Goal: Navigation & Orientation: Find specific page/section

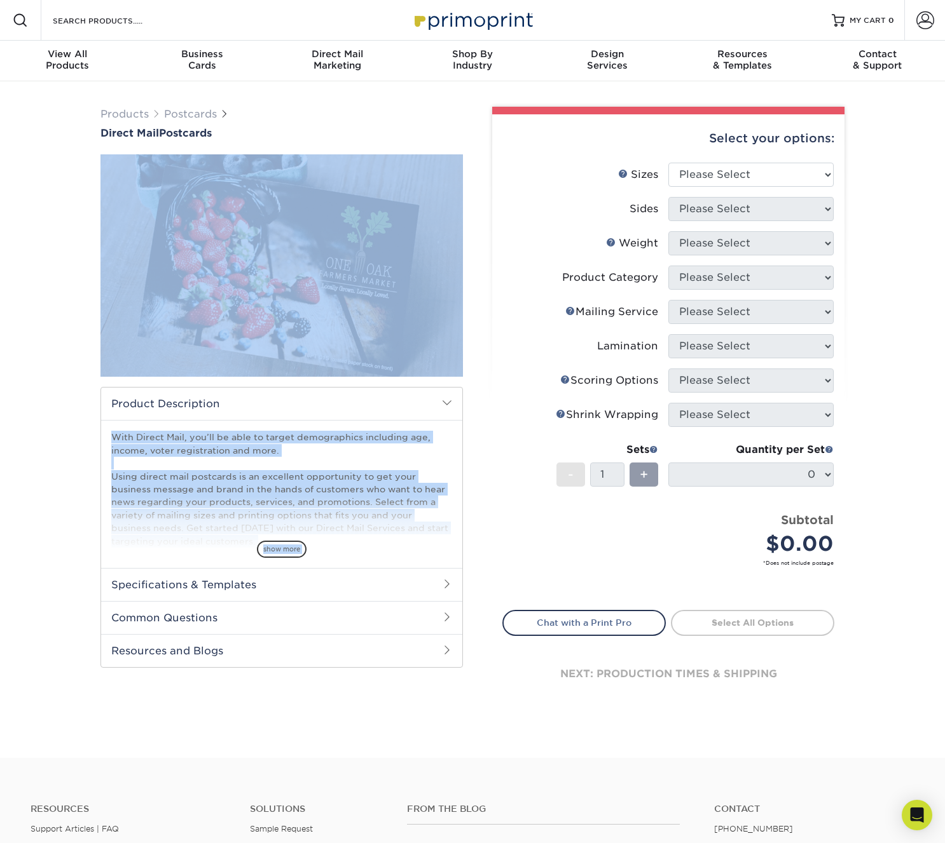
click at [445, 582] on span at bounding box center [447, 584] width 10 height 10
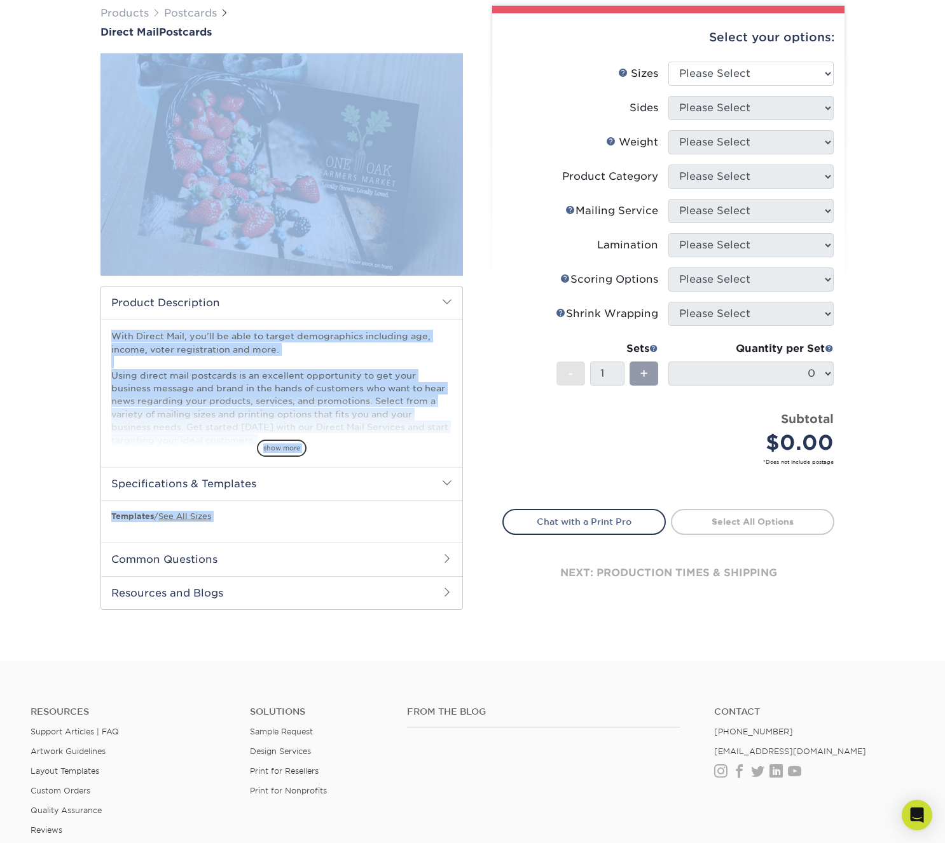
scroll to position [97, 0]
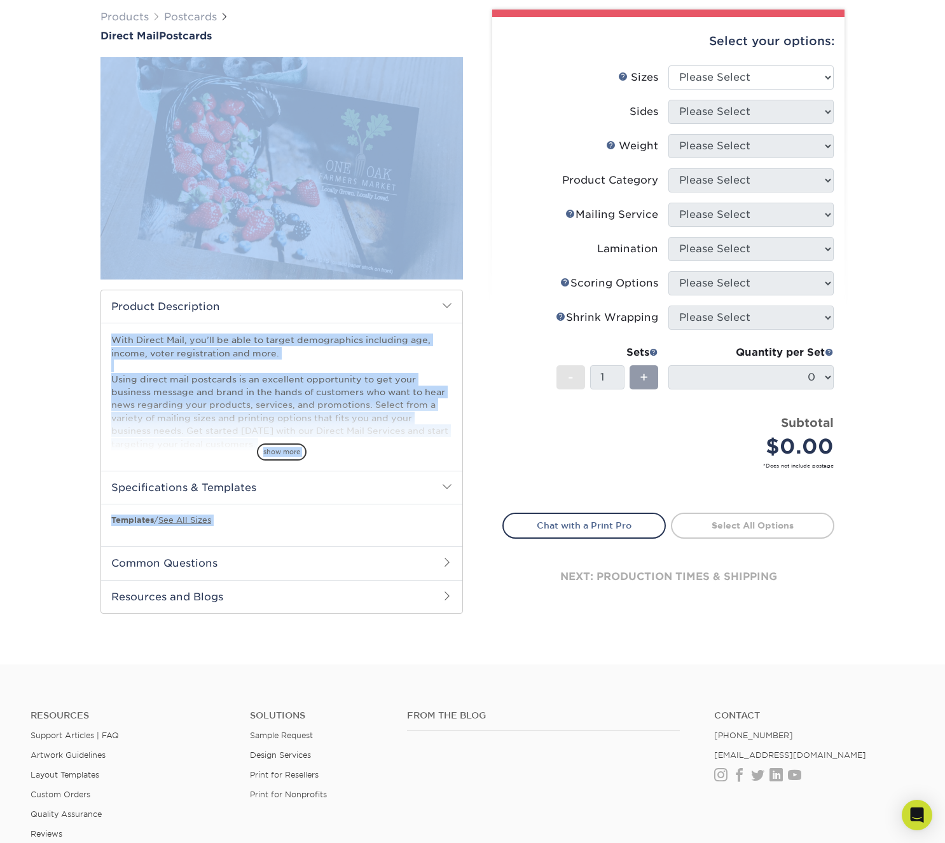
click at [182, 518] on link "See All Sizes" at bounding box center [184, 520] width 53 height 10
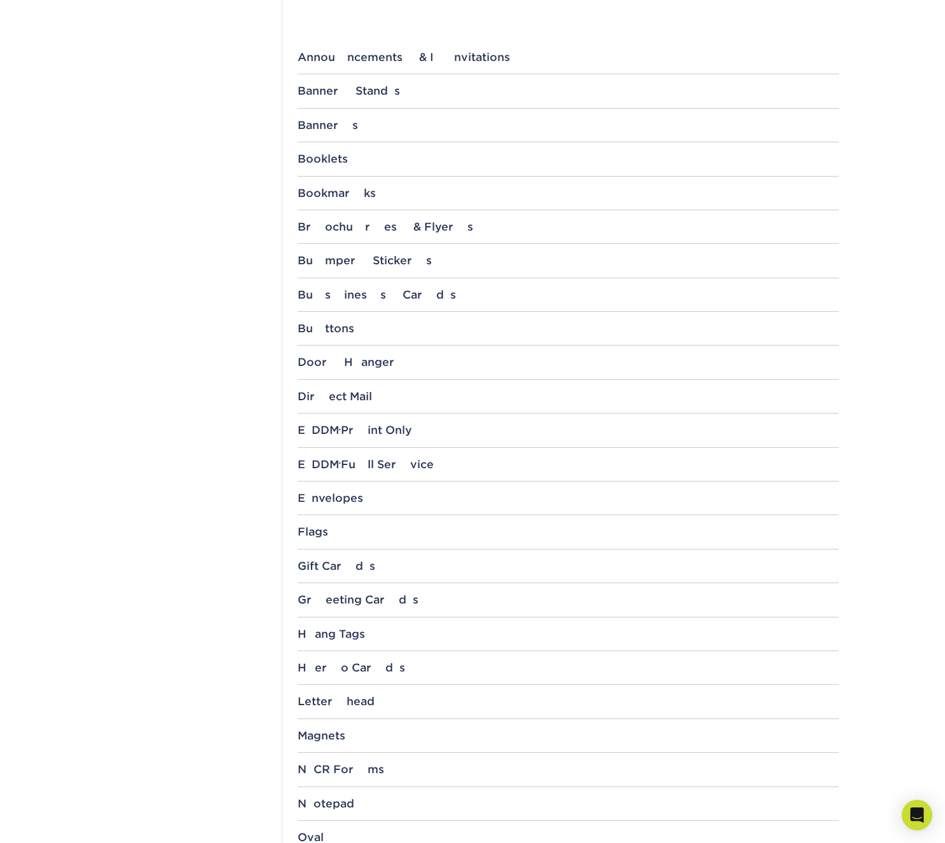
scroll to position [472, 0]
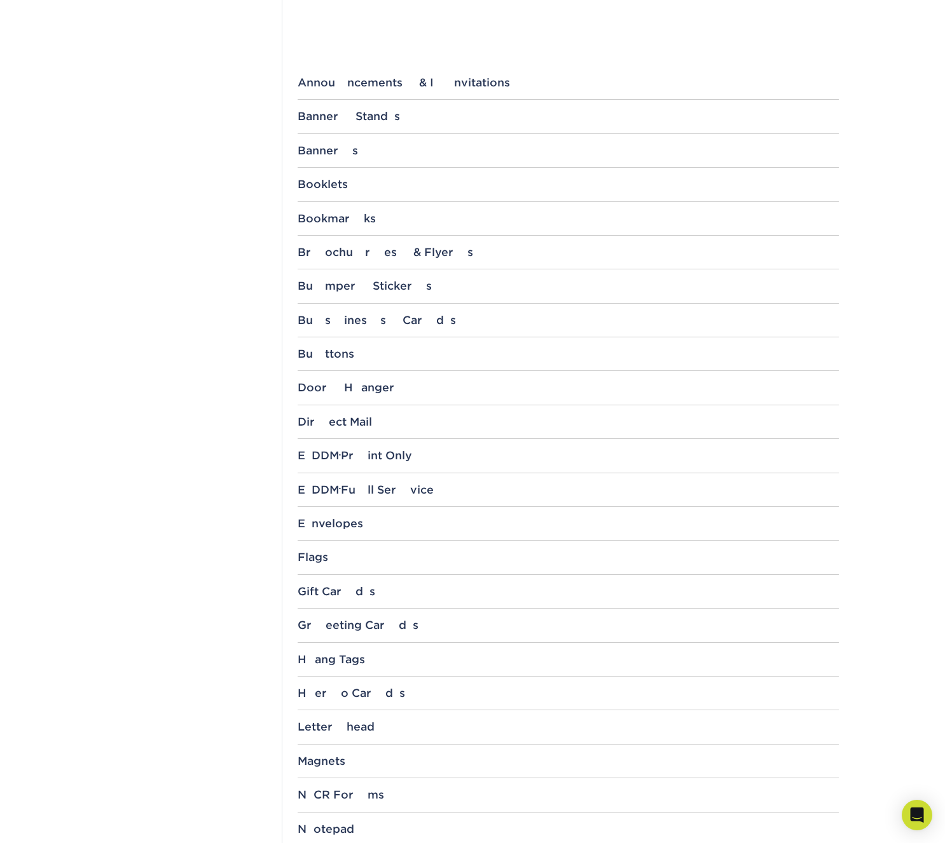
click at [314, 419] on div "Direct Mail" at bounding box center [567, 422] width 541 height 13
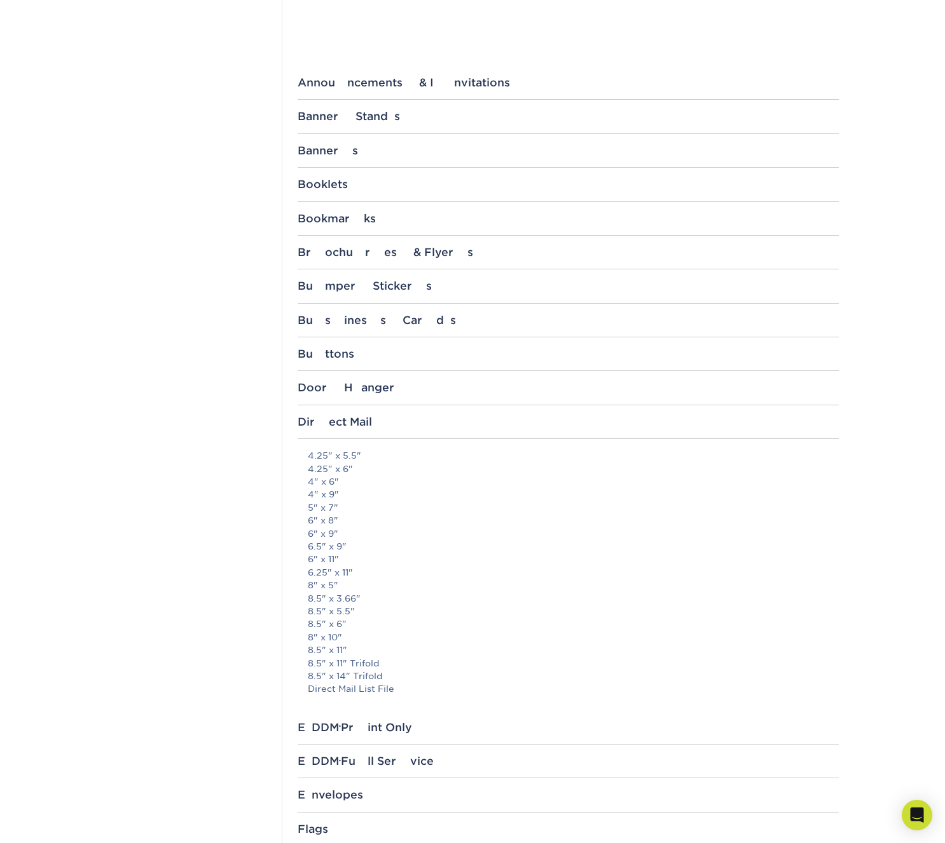
click at [320, 529] on link "6" x 9"" at bounding box center [323, 534] width 31 height 10
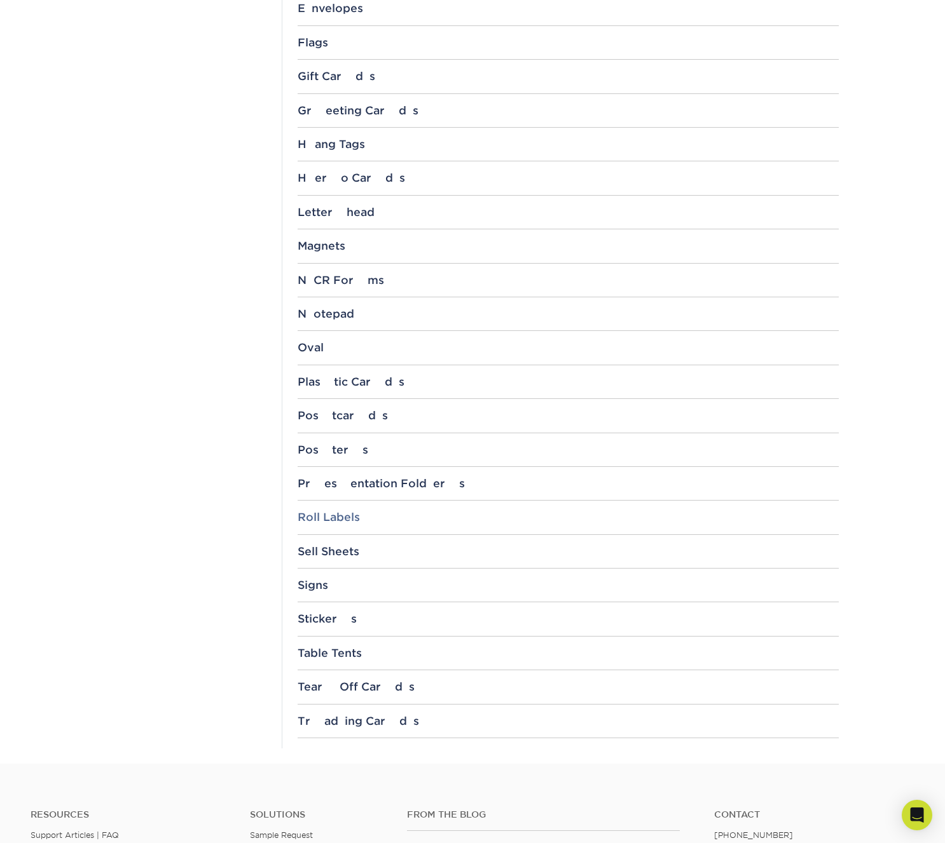
scroll to position [1262, 0]
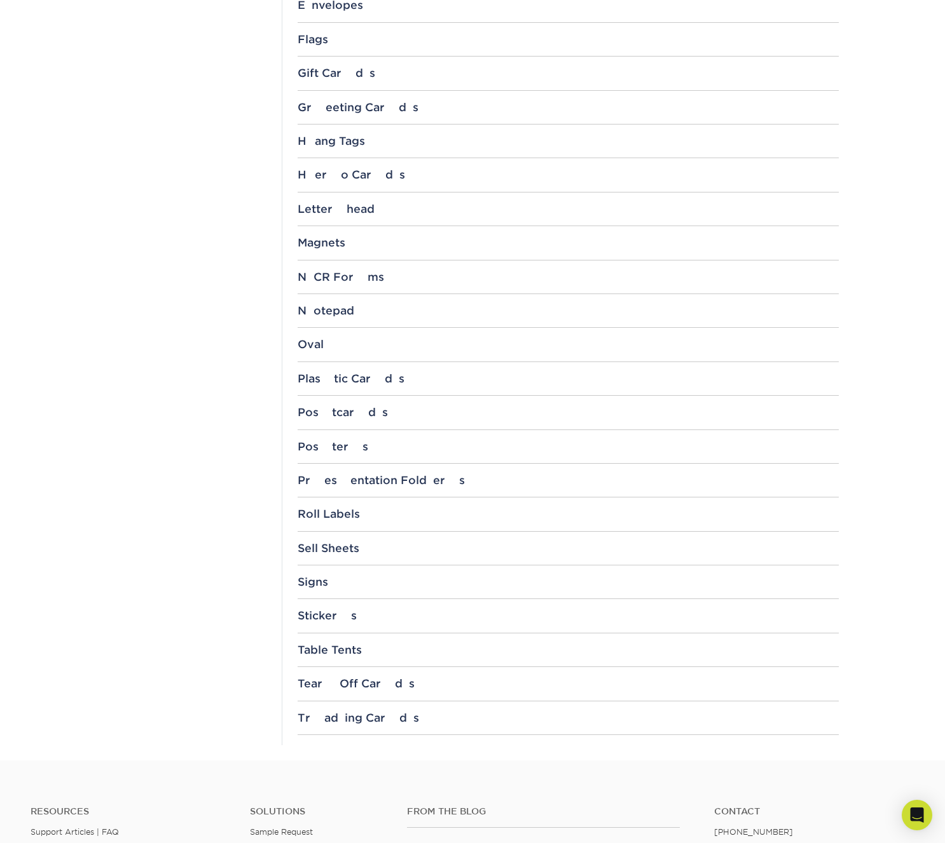
click at [329, 406] on div "Postcards" at bounding box center [567, 412] width 541 height 13
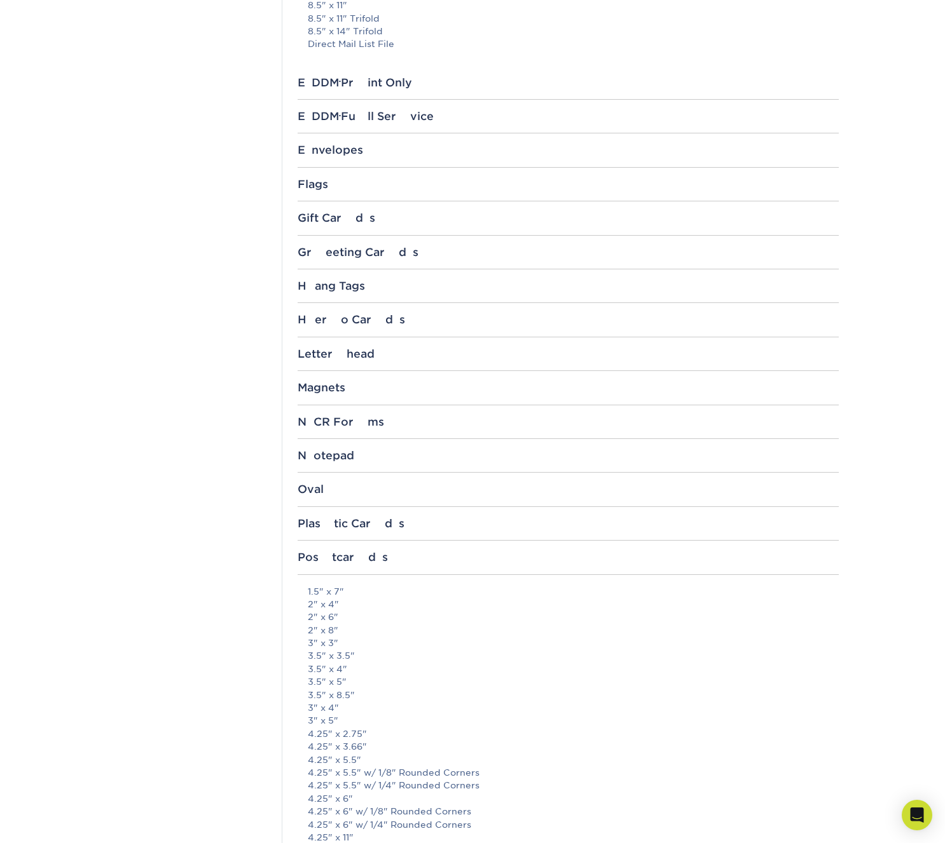
scroll to position [1082, 0]
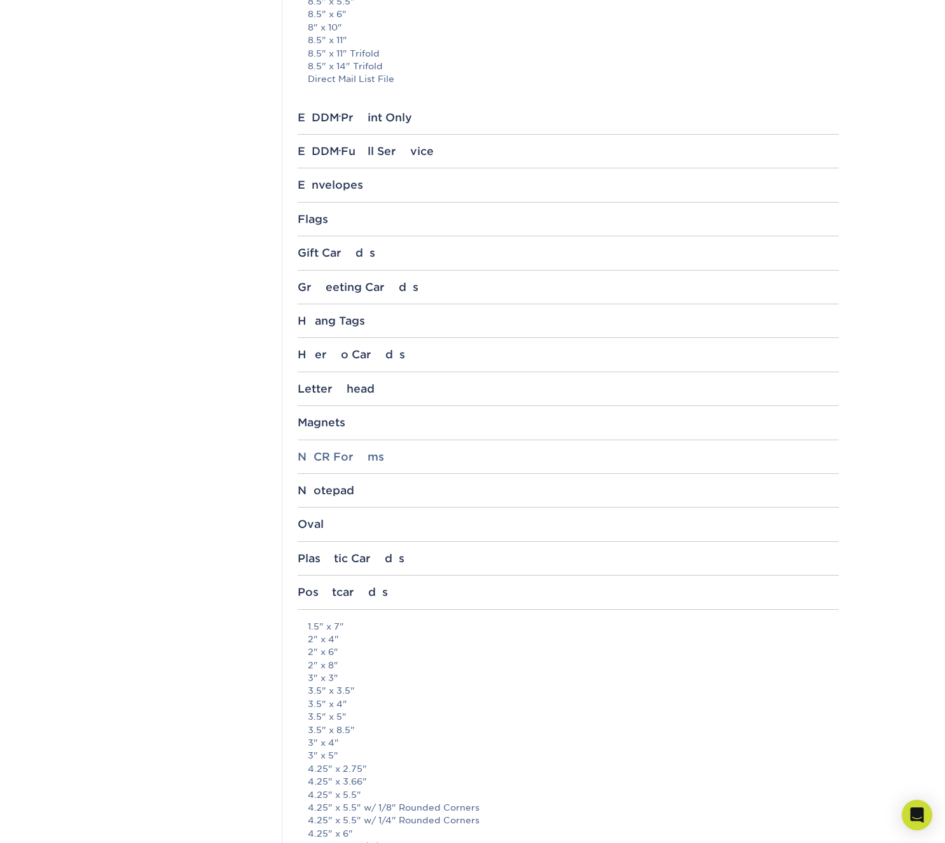
click at [320, 586] on div "Postcards" at bounding box center [567, 592] width 541 height 13
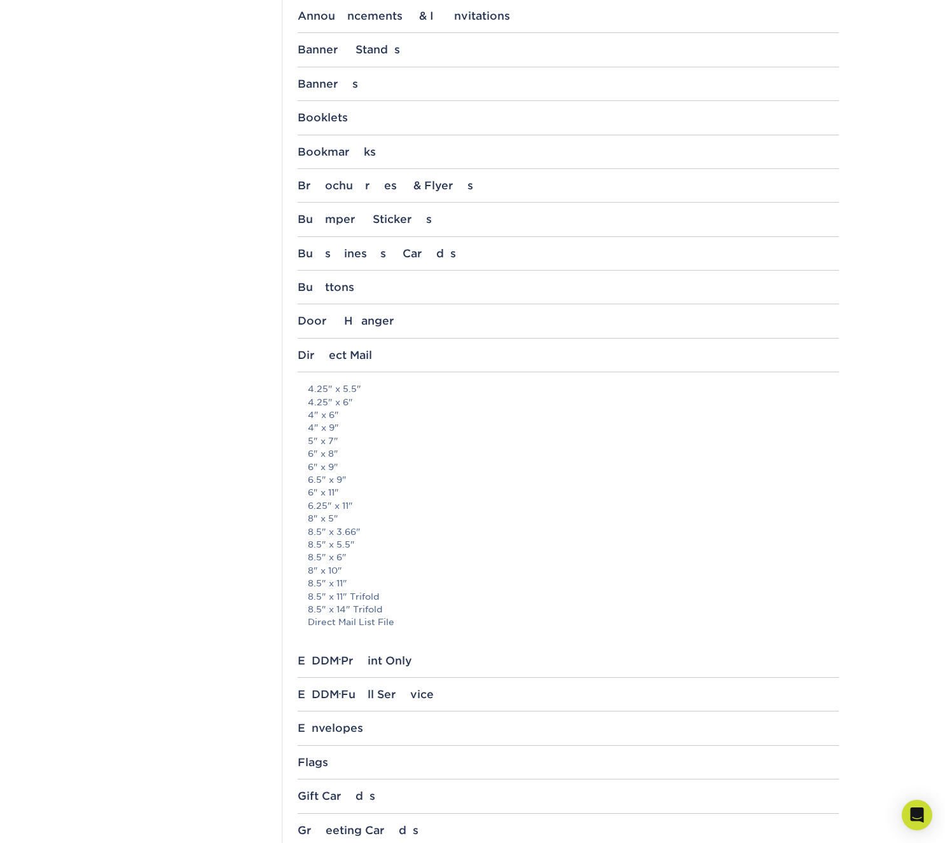
scroll to position [530, 0]
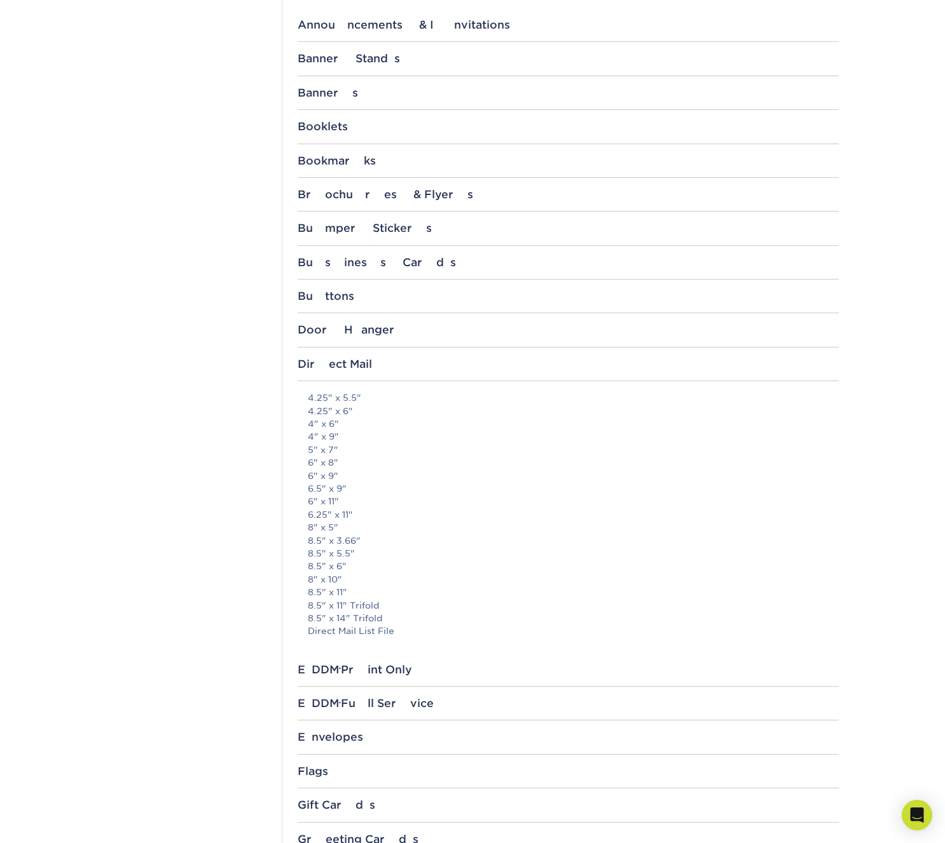
click at [331, 364] on div "Direct Mail" at bounding box center [567, 364] width 541 height 13
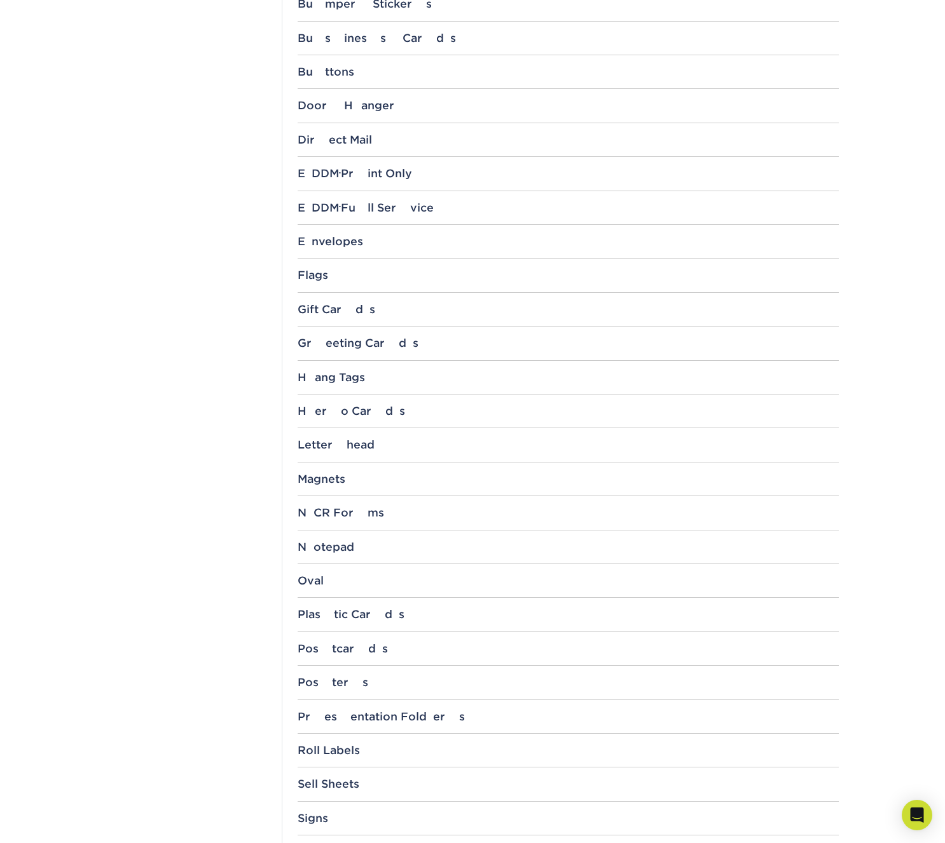
scroll to position [755, 0]
drag, startPoint x: 333, startPoint y: 136, endPoint x: 393, endPoint y: 274, distance: 150.3
click at [333, 136] on div "Direct Mail" at bounding box center [567, 139] width 541 height 13
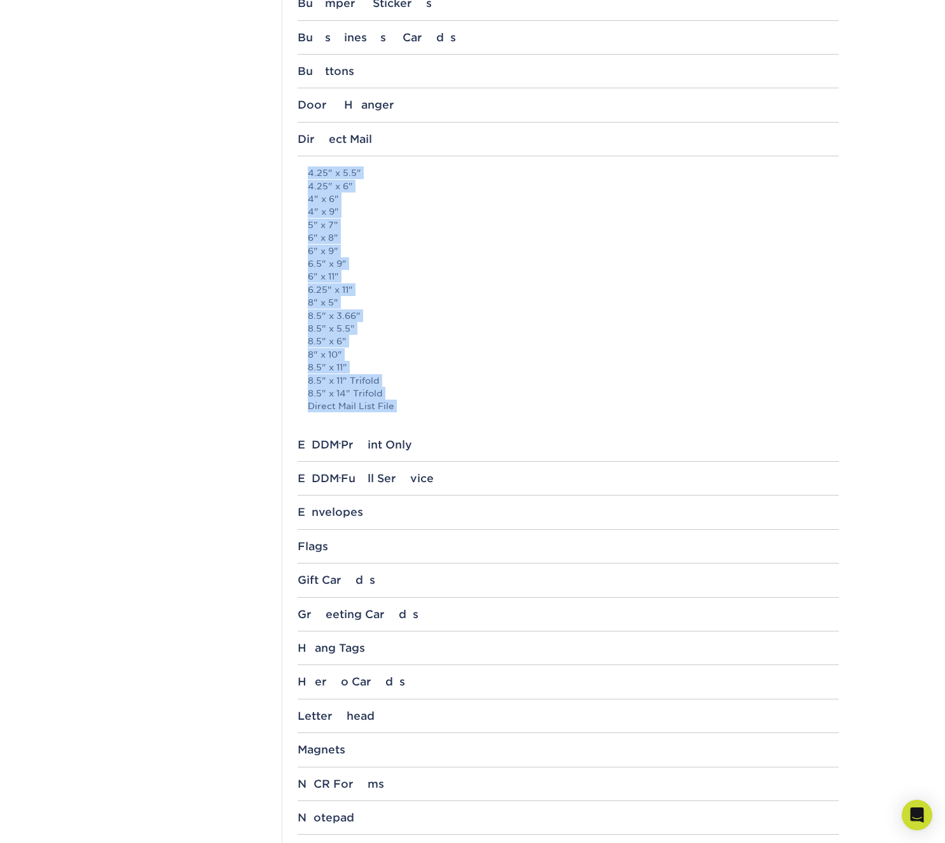
click at [333, 336] on link "8.5" x 6"" at bounding box center [327, 341] width 39 height 10
